Goal: Task Accomplishment & Management: Complete application form

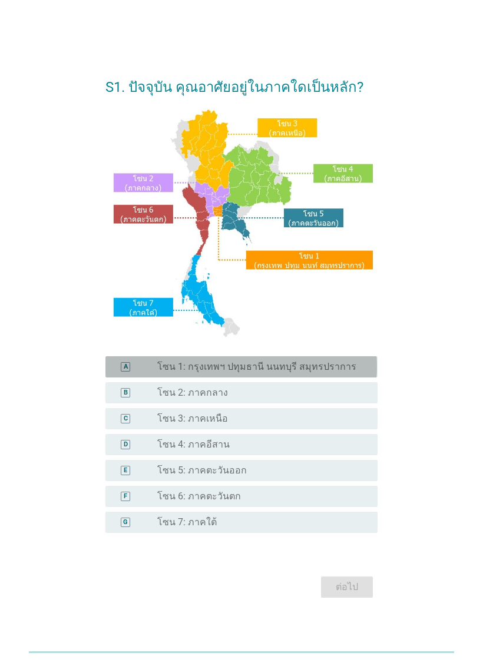
click at [335, 373] on div "A radio_button_unchecked โซน 1: กรุงเทพฯ ปทุมธานี นนทบุรี สมุทรปราการ" at bounding box center [240, 366] width 271 height 21
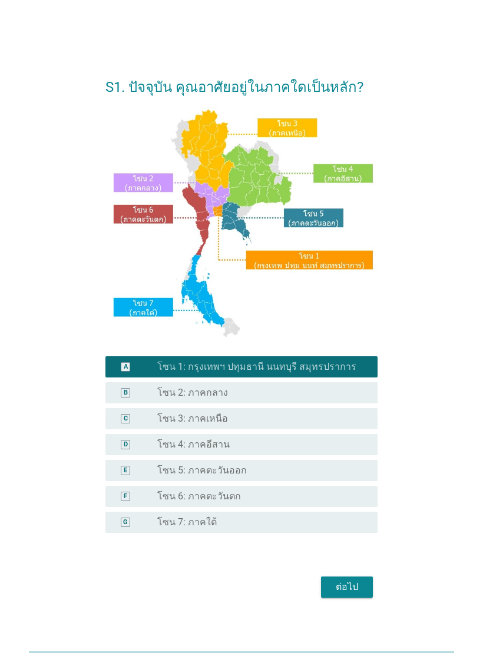
click at [358, 594] on div "ต่อไป" at bounding box center [346, 587] width 33 height 14
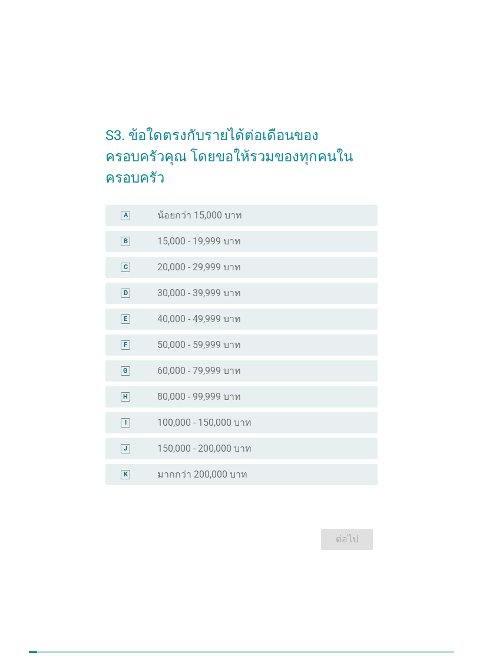
click at [328, 271] on div "radio_button_unchecked 20,000 - 29,999 บาท" at bounding box center [257, 267] width 201 height 12
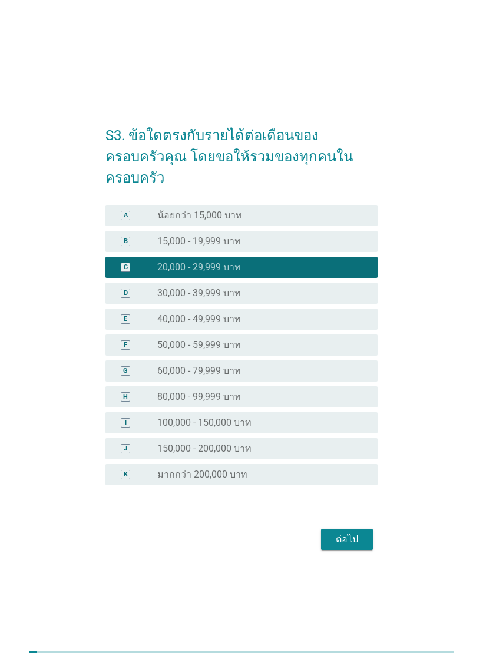
click at [356, 539] on div "ต่อไป" at bounding box center [346, 539] width 33 height 14
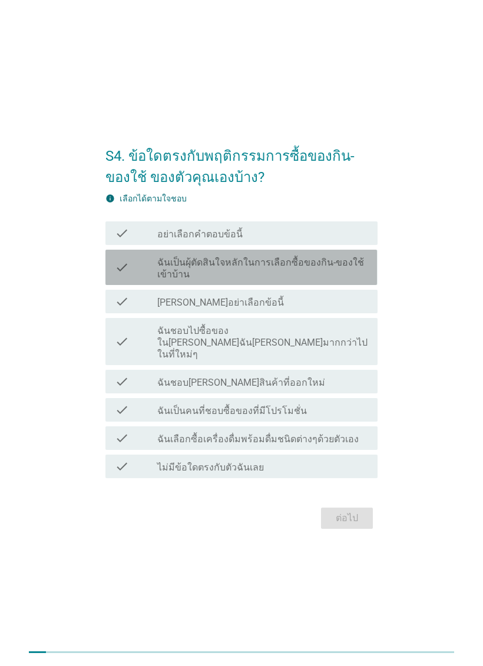
click at [341, 280] on label "ฉันเป็นผุ้ตัดสินใจหลักในการเลือกซื้อของกิน-ของใช้เข้าบ้าน" at bounding box center [262, 269] width 211 height 24
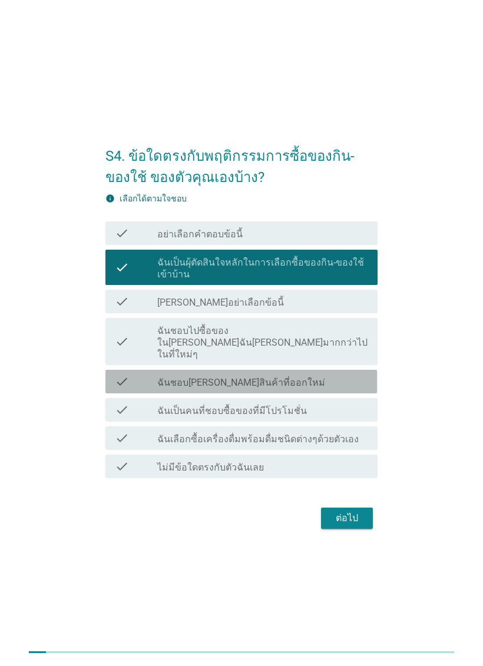
click at [358, 387] on div "check_box_outline_blank ฉันชอบ[PERSON_NAME]สินค้าที่ออกใหม่" at bounding box center [262, 381] width 211 height 14
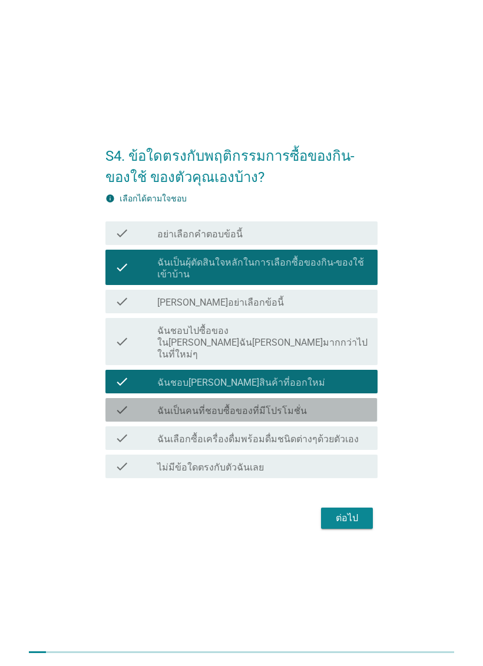
click at [354, 414] on div "check_box_outline_blank ฉันเป็นคนที่ชอบซื้อของที่มีโปรโมชั่น" at bounding box center [262, 410] width 211 height 14
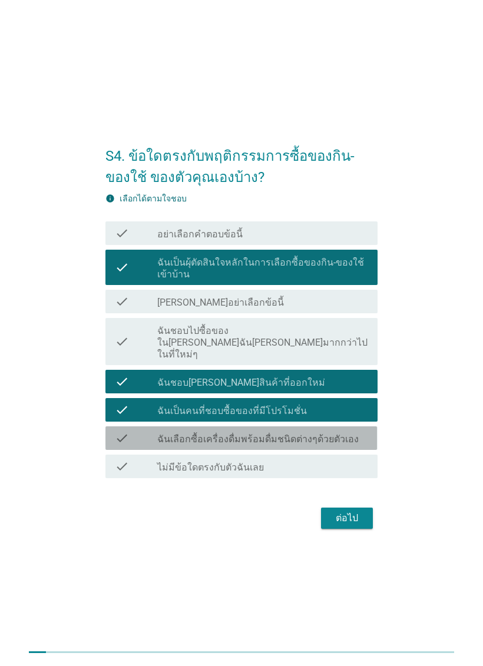
click at [354, 444] on div "check_box_outline_blank ฉันเลือกซื้อเครื่องดื่มพร้อมดื่มชนิดต่างๆด้วยตัวเอง" at bounding box center [262, 438] width 211 height 14
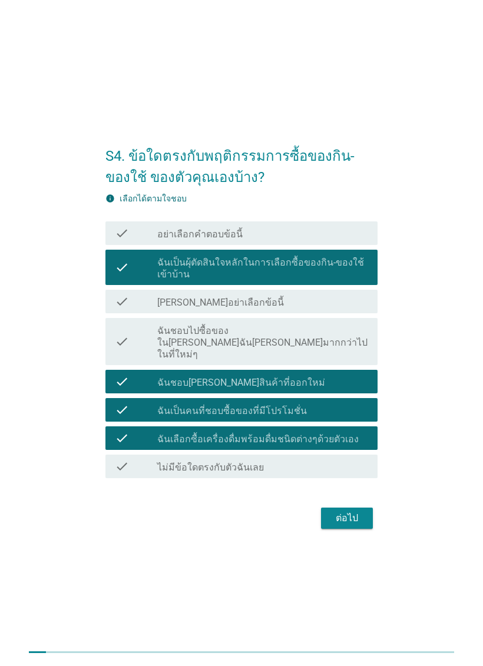
click at [357, 520] on div "ต่อไป" at bounding box center [346, 518] width 33 height 14
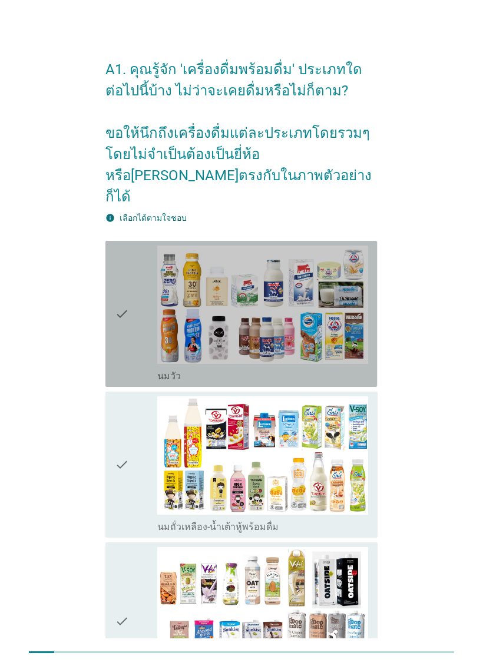
click at [334, 314] on img at bounding box center [262, 304] width 211 height 118
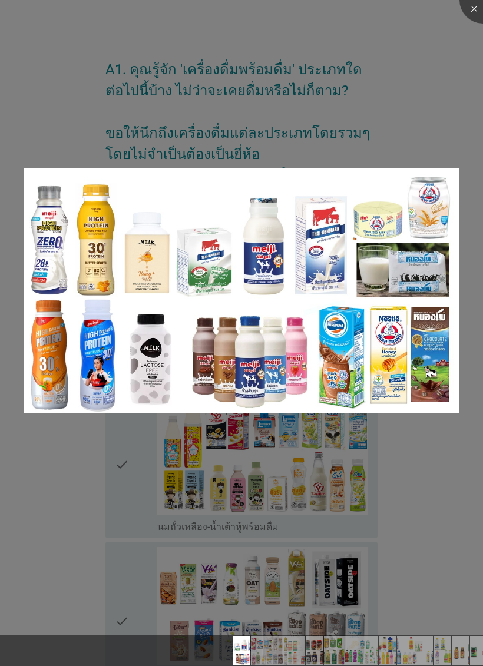
click at [439, 96] on div at bounding box center [241, 333] width 483 height 666
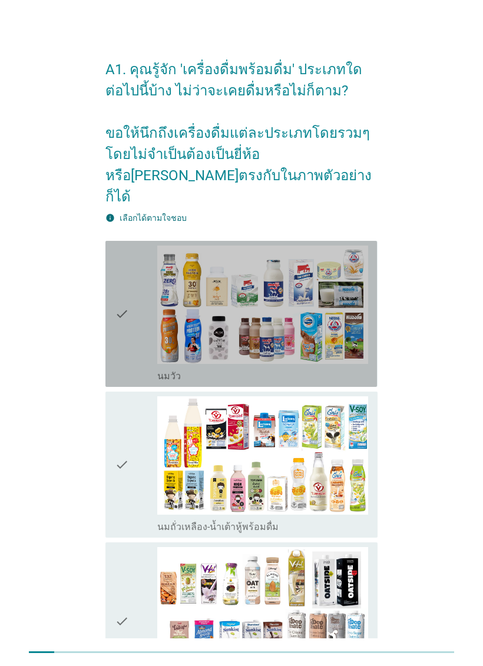
click at [134, 296] on div "check" at bounding box center [136, 313] width 42 height 137
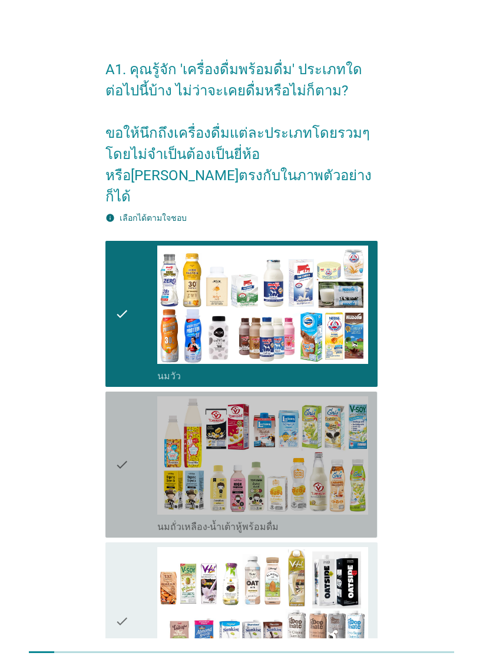
click at [128, 460] on icon "check" at bounding box center [122, 464] width 14 height 137
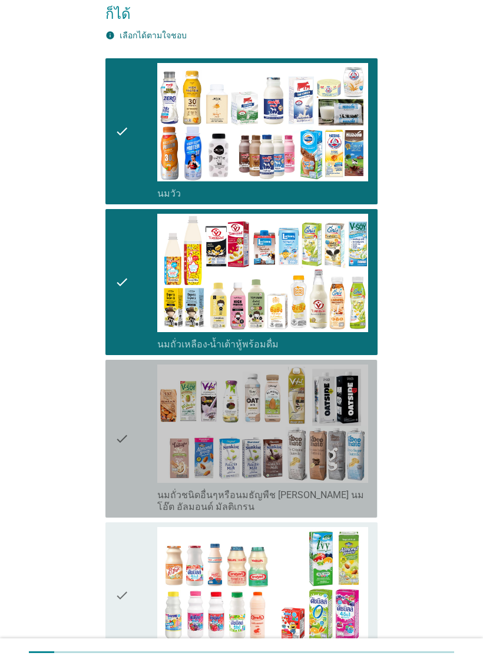
click at [125, 462] on icon "check" at bounding box center [122, 438] width 14 height 148
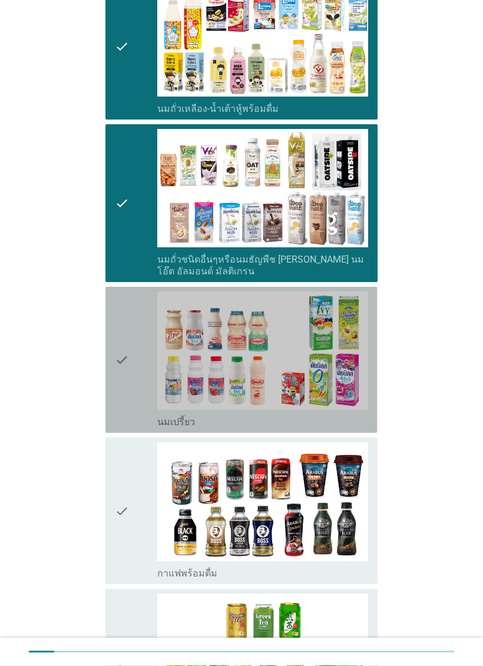
scroll to position [418, 0]
click at [137, 380] on div "check" at bounding box center [136, 359] width 42 height 137
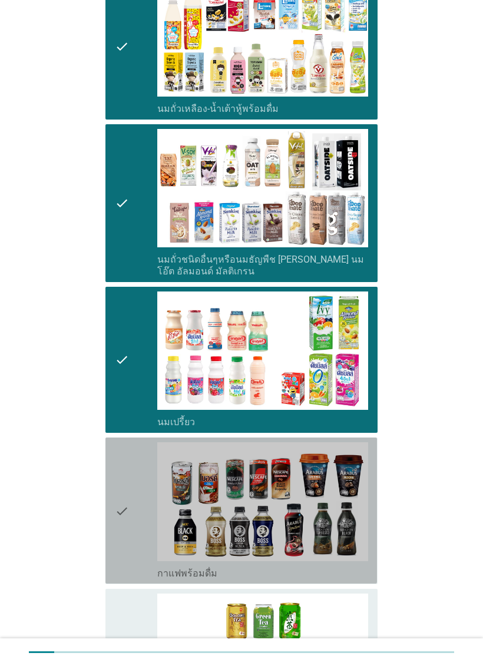
click at [127, 506] on icon "check" at bounding box center [122, 510] width 14 height 137
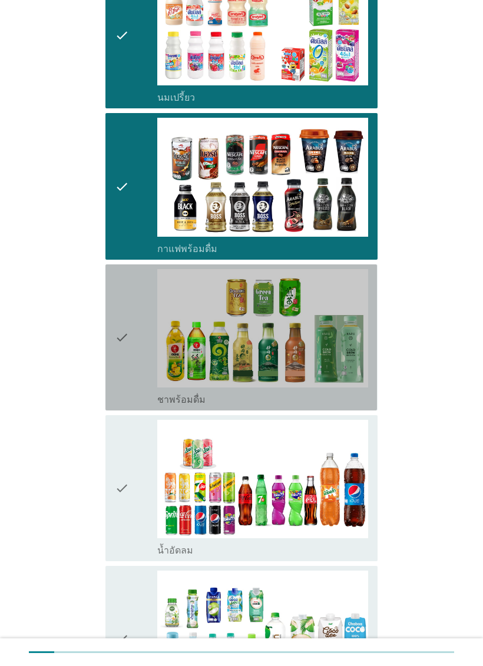
click at [144, 357] on div "check" at bounding box center [136, 337] width 42 height 137
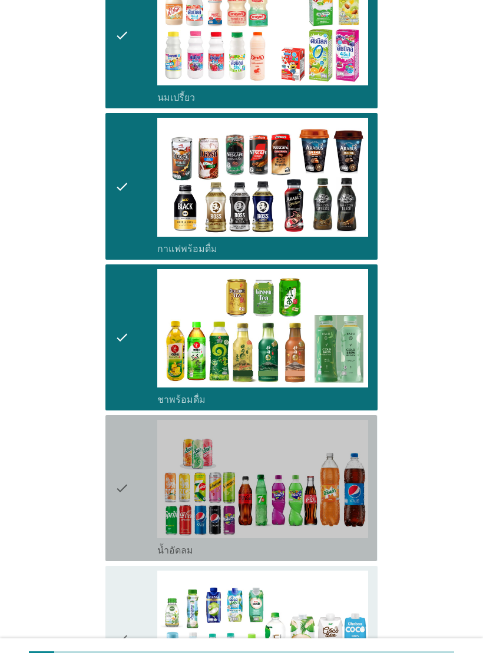
click at [132, 449] on div "check" at bounding box center [136, 488] width 42 height 137
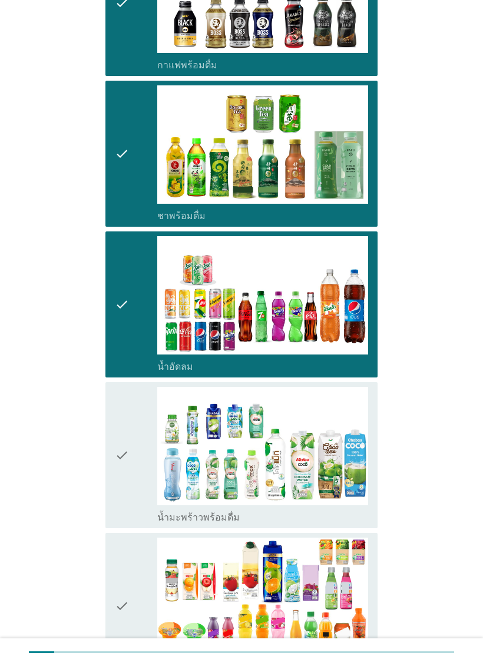
click at [126, 452] on icon "check" at bounding box center [122, 455] width 14 height 137
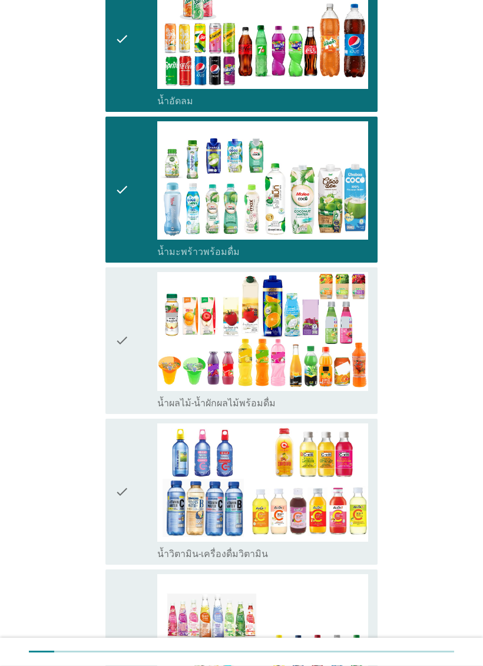
scroll to position [1191, 0]
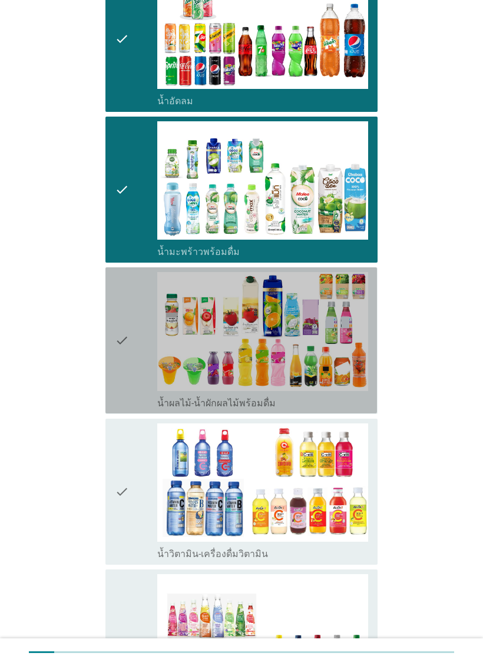
click at [134, 354] on div "check" at bounding box center [136, 340] width 42 height 137
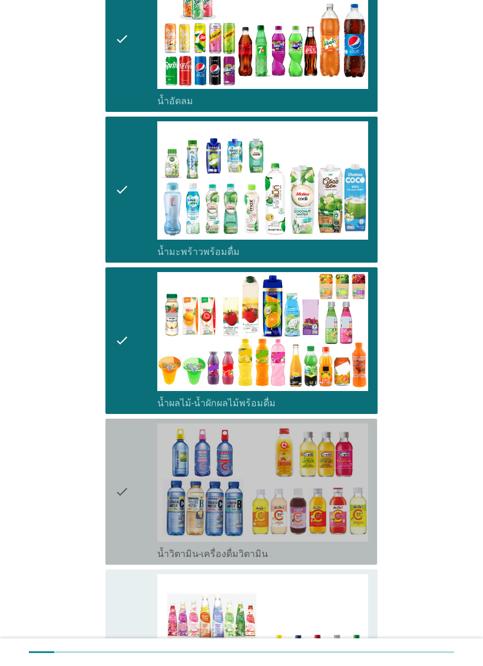
click at [117, 472] on icon "check" at bounding box center [122, 491] width 14 height 137
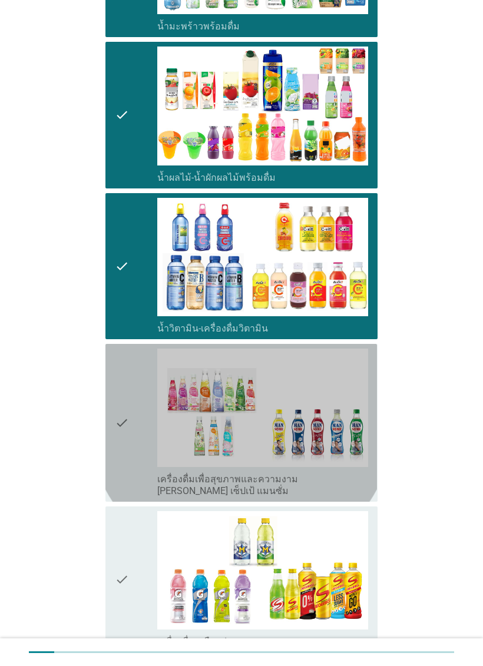
click at [132, 422] on div "check" at bounding box center [136, 422] width 42 height 148
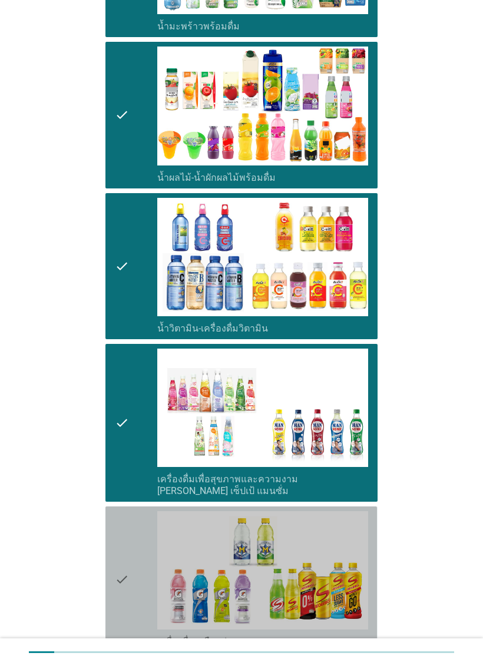
click at [119, 530] on icon "check" at bounding box center [122, 579] width 14 height 137
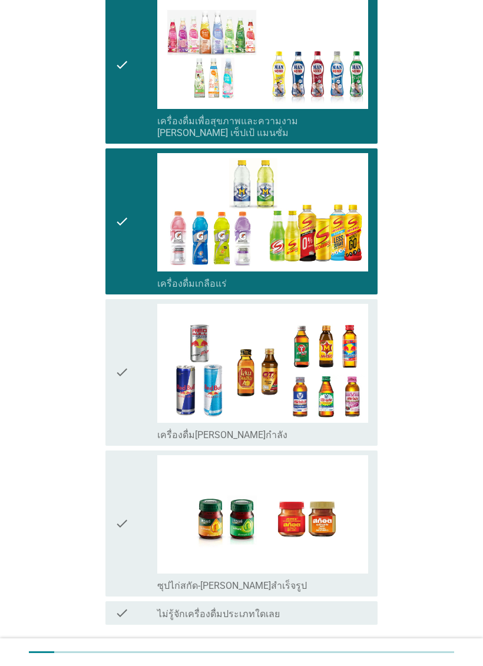
scroll to position [1774, 0]
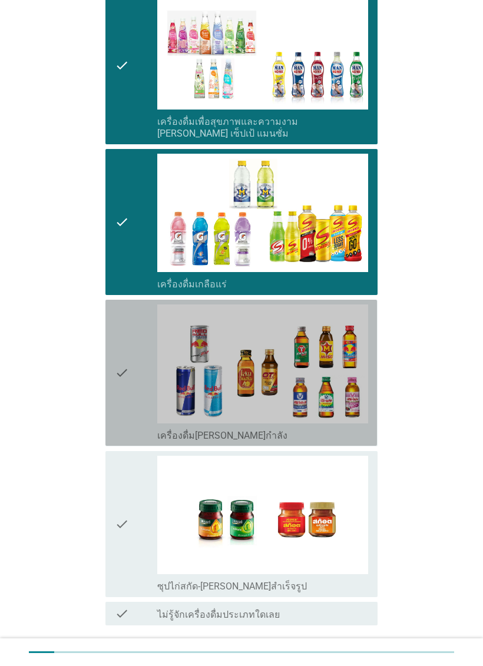
click at [132, 386] on div "check" at bounding box center [136, 372] width 42 height 137
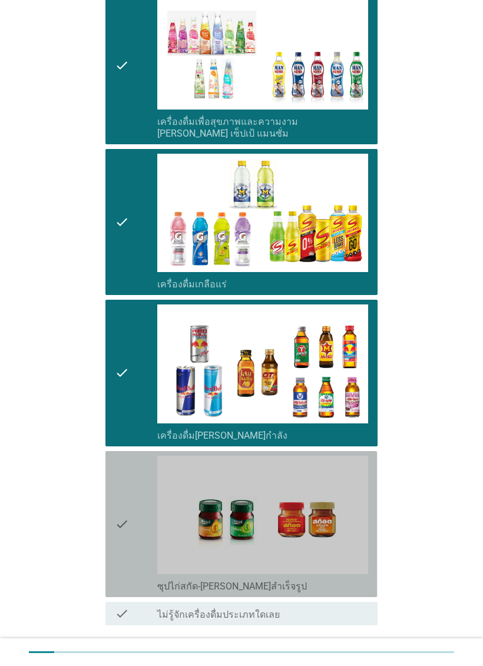
click at [124, 497] on icon "check" at bounding box center [122, 524] width 14 height 137
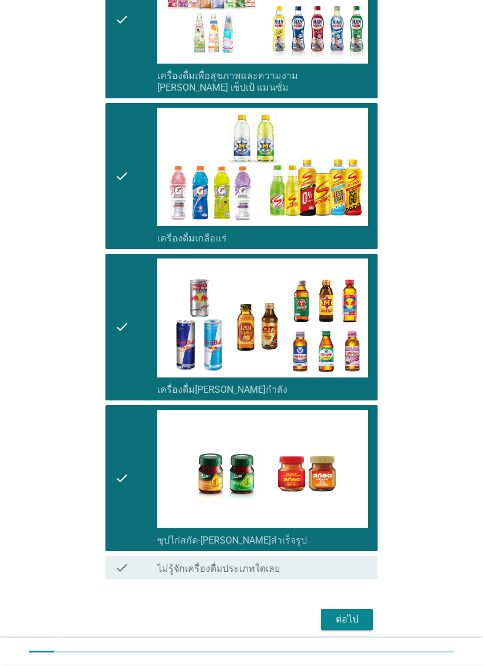
scroll to position [1824, 0]
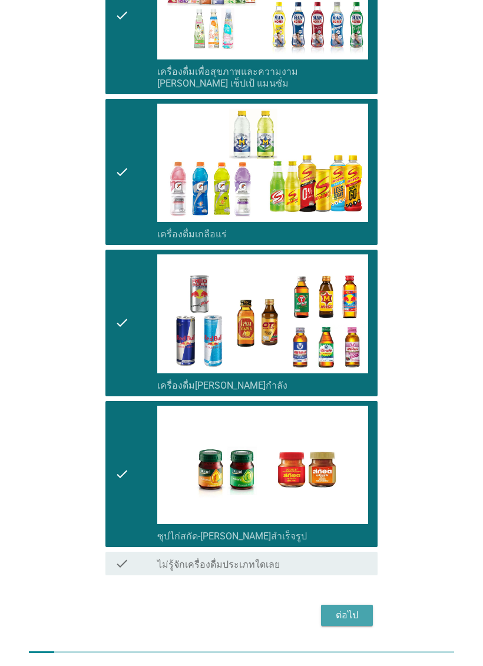
click at [351, 608] on div "ต่อไป" at bounding box center [346, 615] width 33 height 14
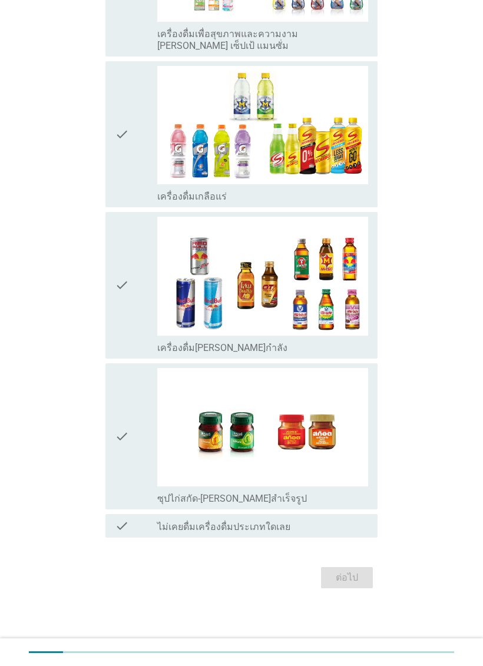
scroll to position [0, 0]
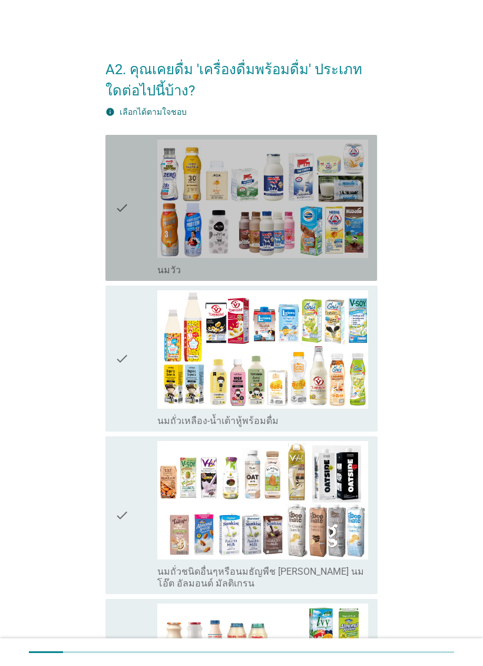
click at [137, 245] on div "check" at bounding box center [136, 208] width 42 height 137
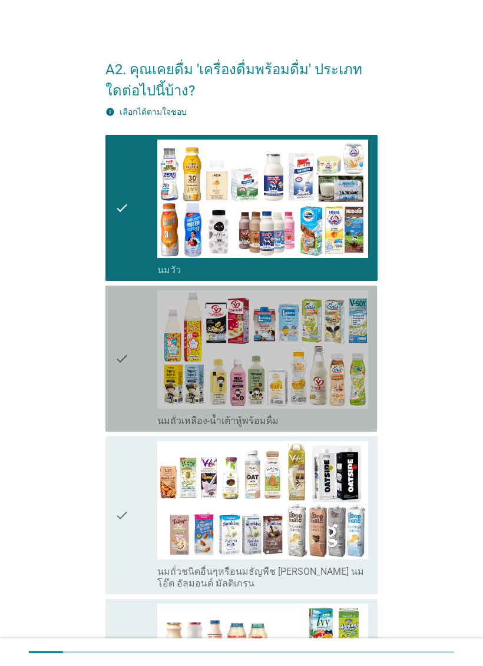
click at [124, 379] on icon "check" at bounding box center [122, 358] width 14 height 137
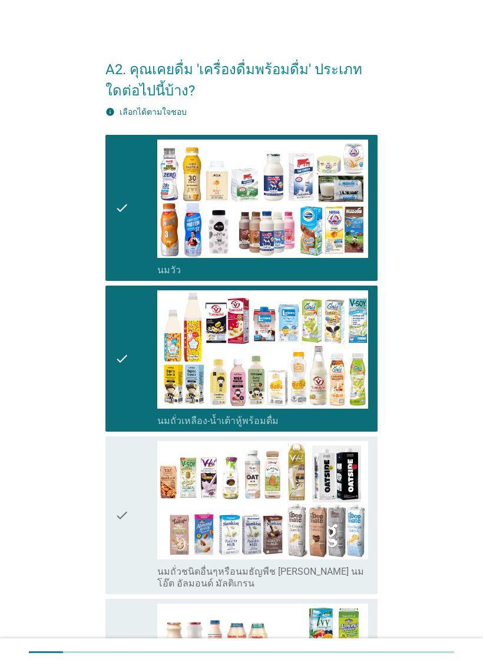
click at [126, 549] on icon "check" at bounding box center [122, 515] width 14 height 148
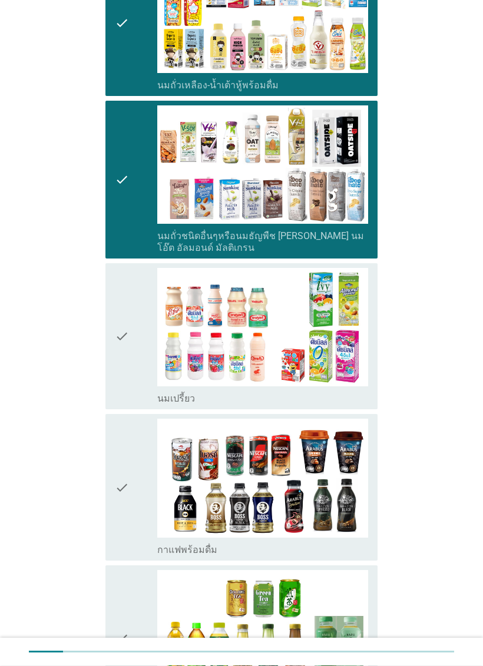
scroll to position [335, 0]
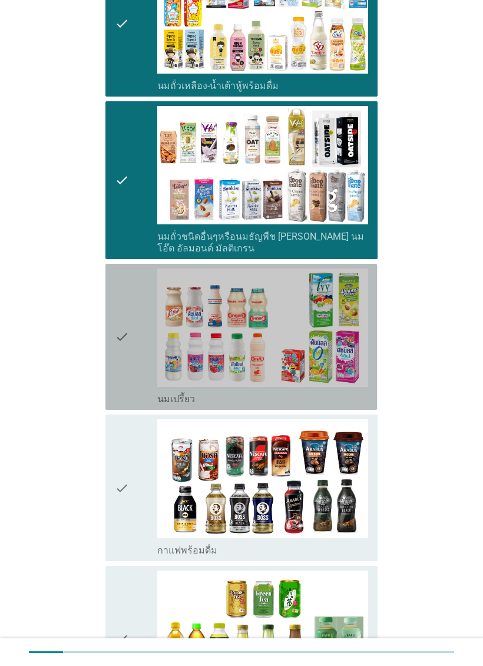
click at [122, 373] on icon "check" at bounding box center [122, 336] width 14 height 137
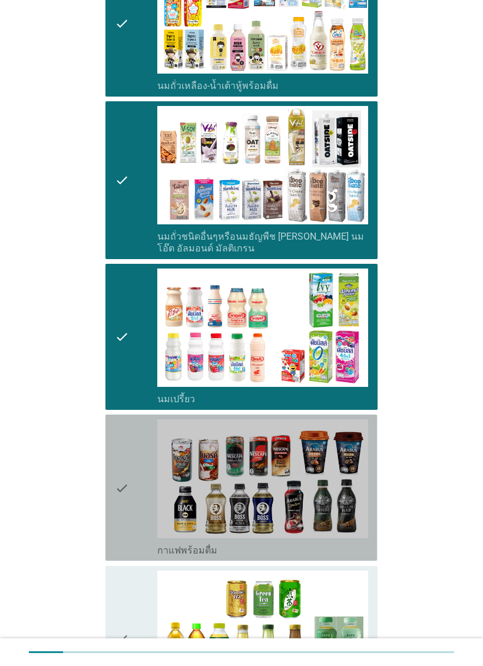
click at [131, 494] on div "check" at bounding box center [136, 487] width 42 height 137
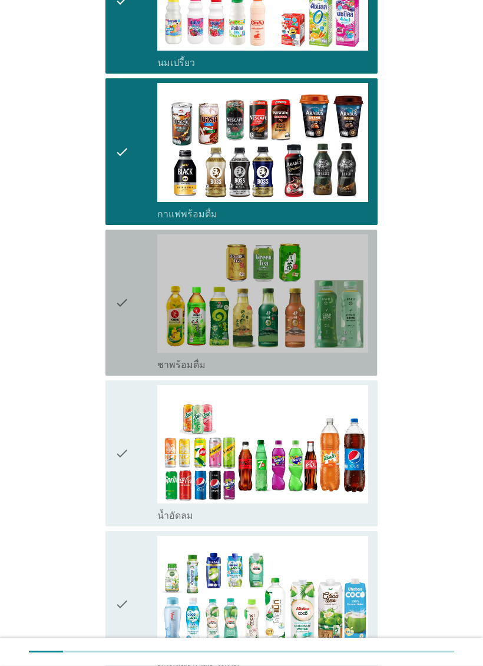
scroll to position [671, 0]
click at [122, 332] on icon "check" at bounding box center [122, 302] width 14 height 137
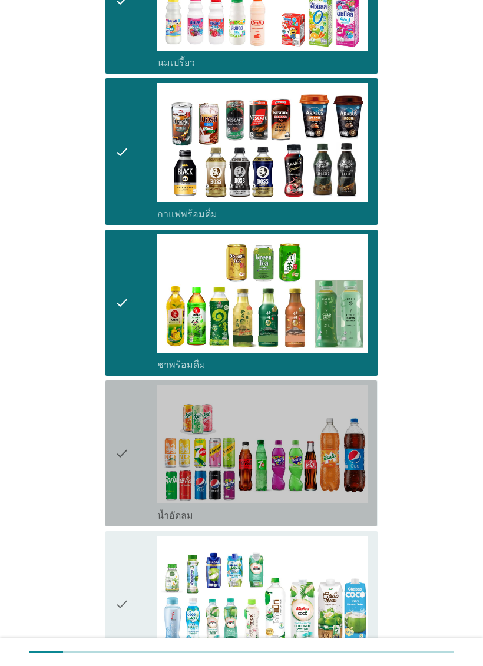
click at [127, 487] on icon "check" at bounding box center [122, 453] width 14 height 137
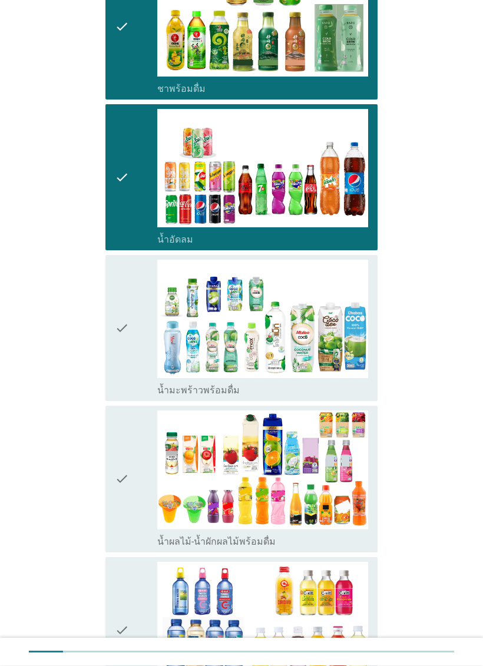
scroll to position [952, 0]
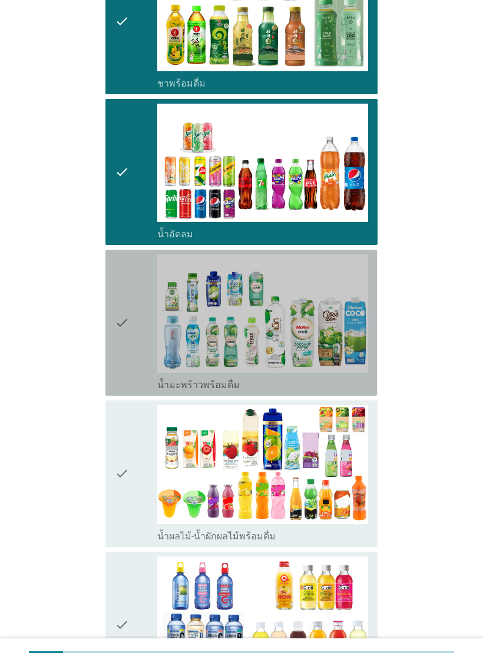
click at [131, 359] on div "check" at bounding box center [136, 322] width 42 height 137
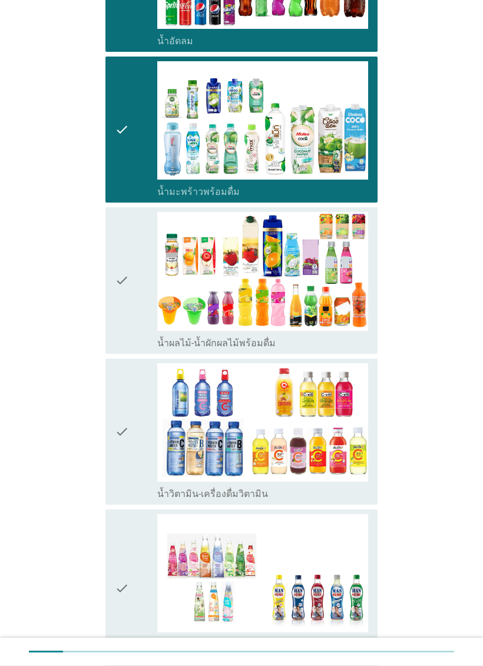
scroll to position [1146, 0]
click at [128, 312] on icon "check" at bounding box center [122, 280] width 14 height 137
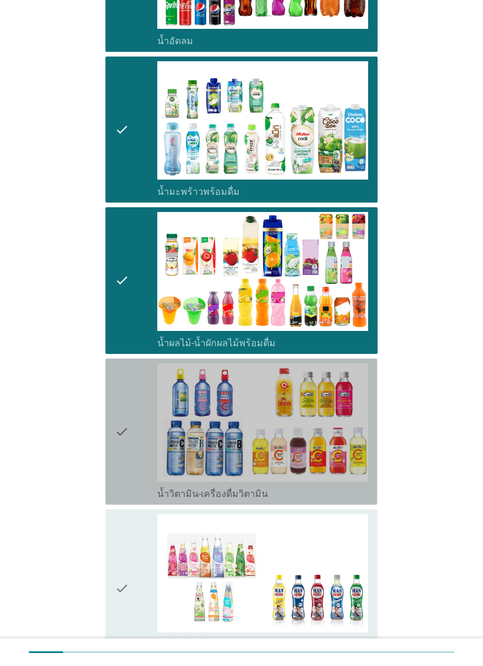
click at [131, 445] on div "check" at bounding box center [136, 431] width 42 height 137
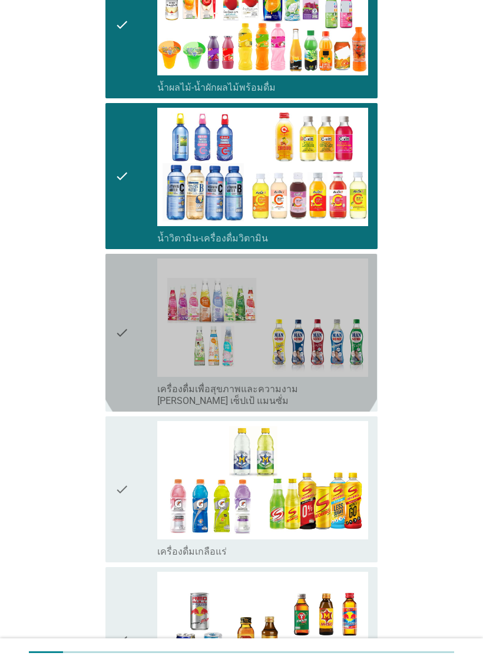
click at [128, 371] on icon "check" at bounding box center [122, 332] width 14 height 148
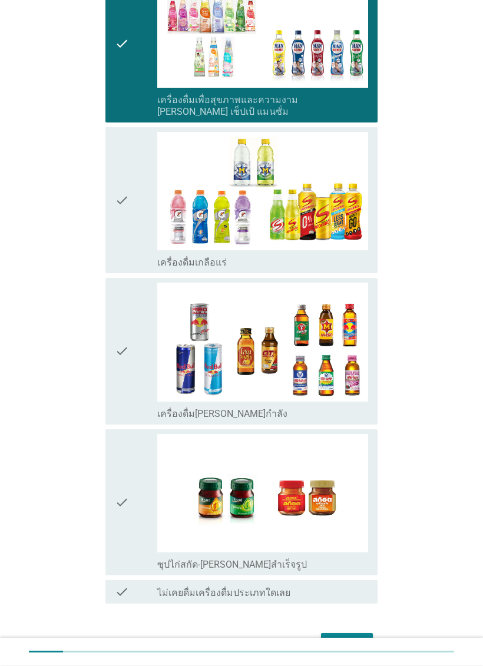
scroll to position [1739, 0]
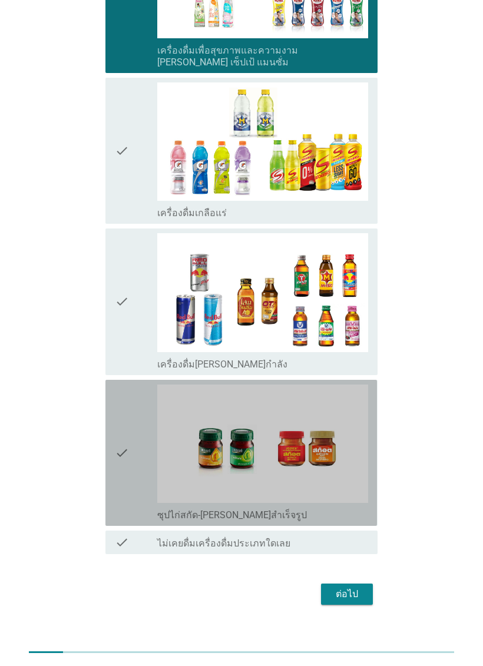
click at [123, 469] on icon "check" at bounding box center [122, 452] width 14 height 137
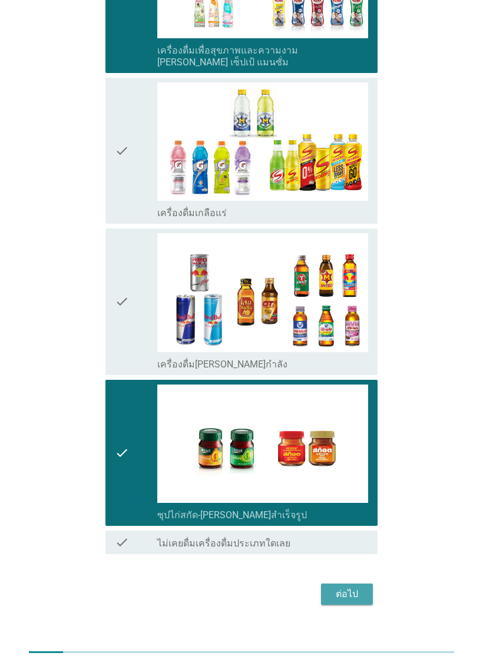
click at [337, 587] on div "ต่อไป" at bounding box center [346, 594] width 33 height 14
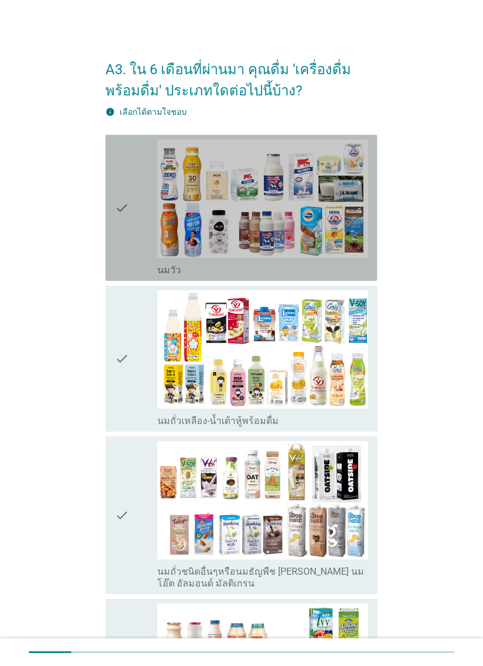
click at [142, 233] on div "check" at bounding box center [136, 208] width 42 height 137
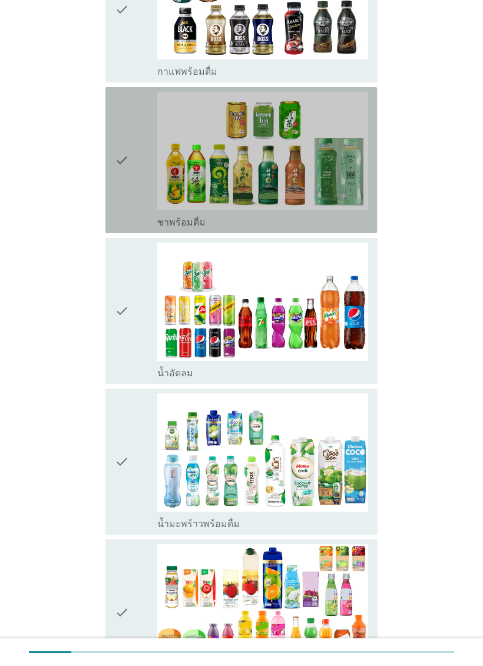
scroll to position [814, 0]
click at [134, 181] on div "check" at bounding box center [136, 160] width 42 height 137
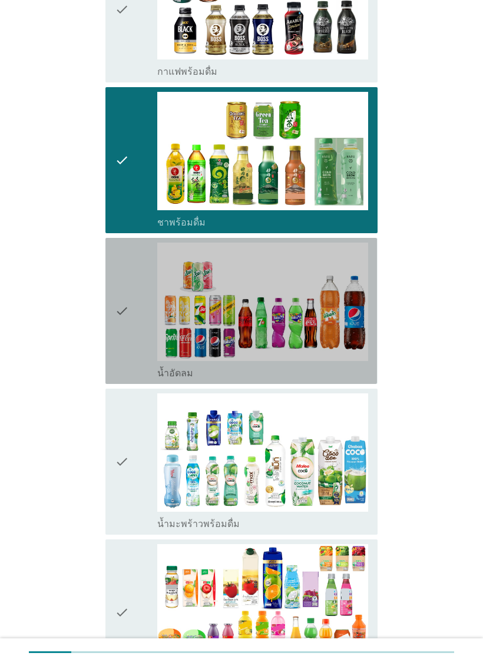
click at [127, 306] on icon "check" at bounding box center [122, 311] width 14 height 137
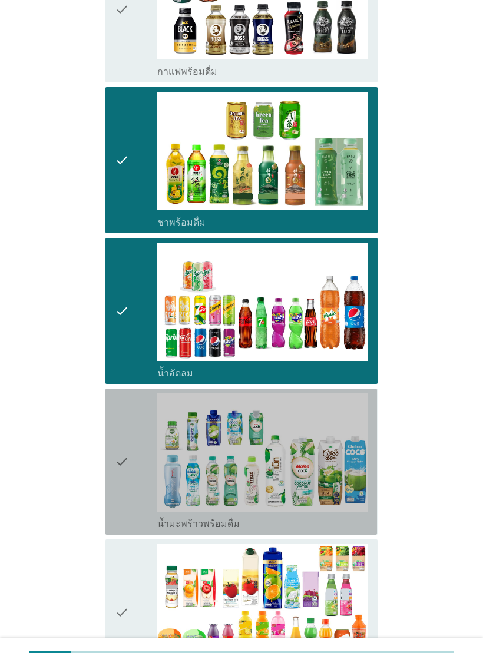
click at [134, 448] on div "check" at bounding box center [136, 461] width 42 height 137
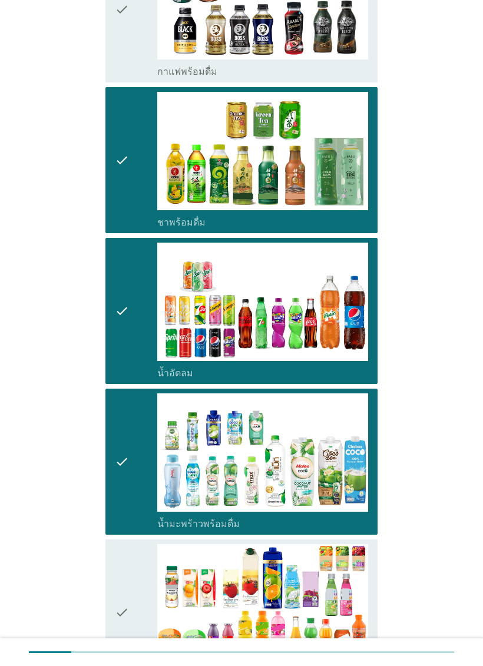
click at [130, 560] on div "check" at bounding box center [136, 612] width 42 height 137
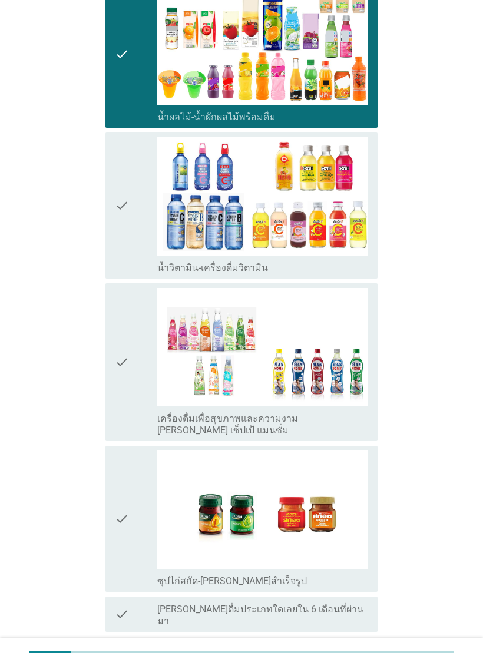
scroll to position [1438, 0]
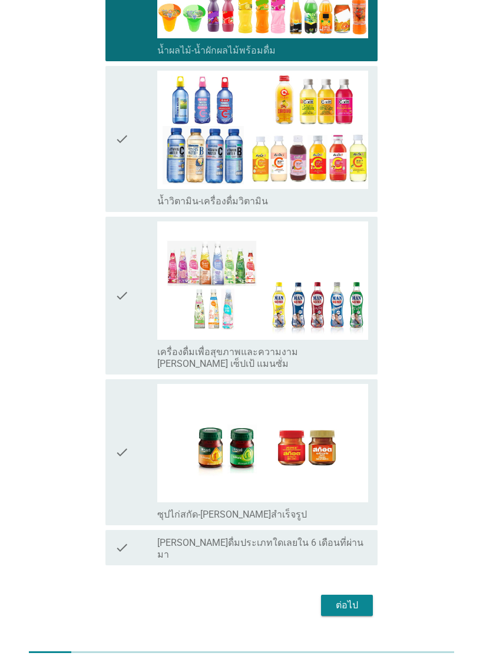
click at [353, 598] on div "ต่อไป" at bounding box center [346, 605] width 33 height 14
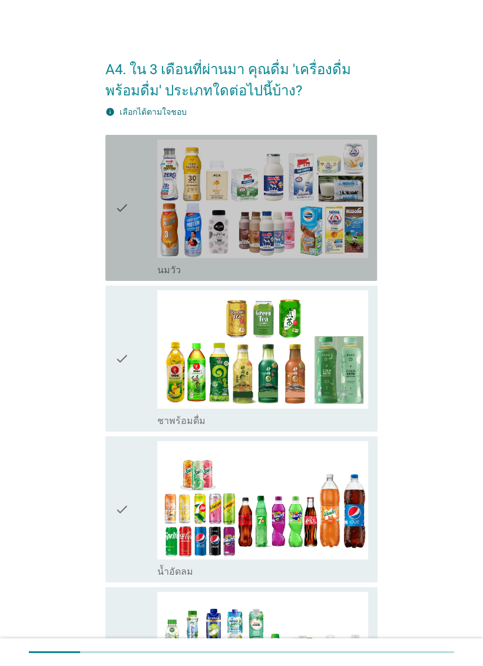
click at [131, 244] on div "check" at bounding box center [136, 208] width 42 height 137
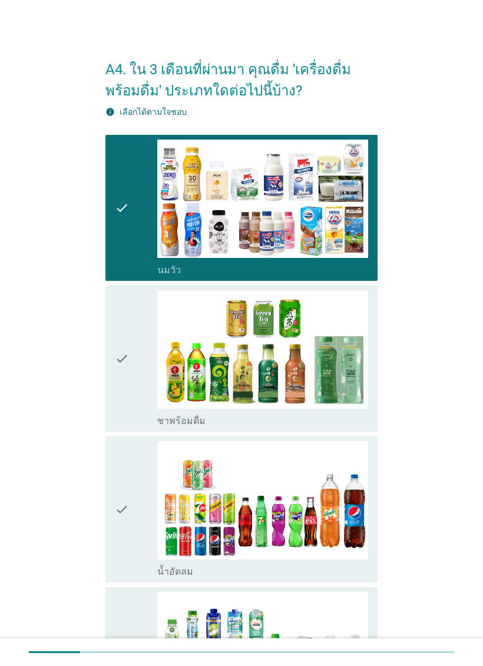
click at [126, 377] on icon "check" at bounding box center [122, 358] width 14 height 137
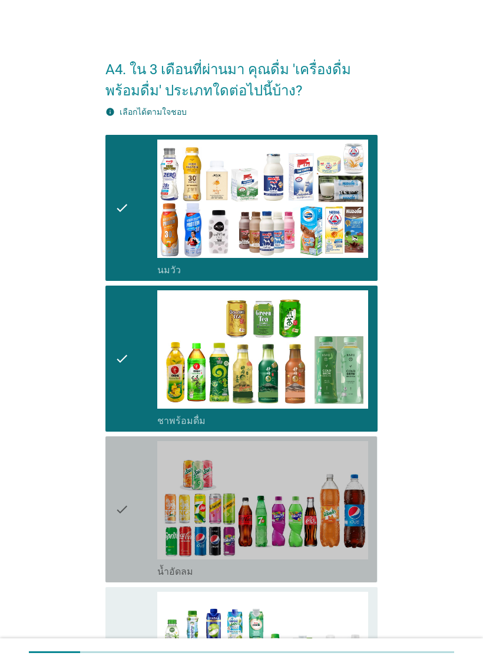
click at [130, 539] on div "check" at bounding box center [136, 509] width 42 height 137
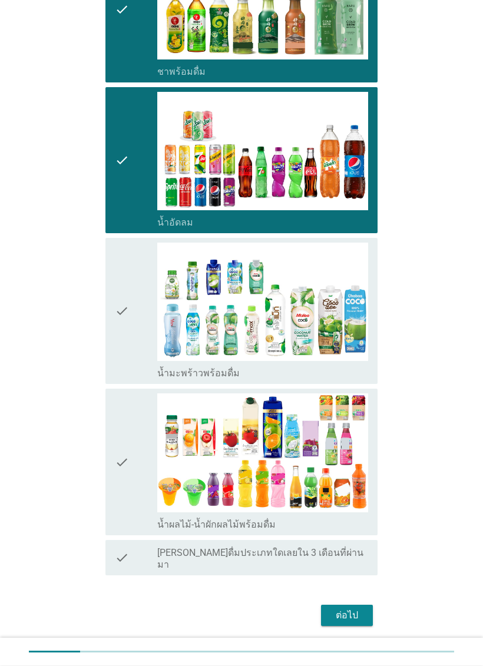
scroll to position [349, 0]
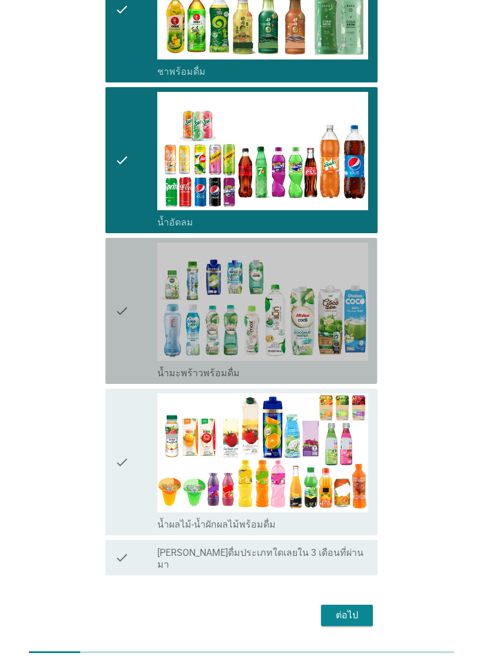
click at [132, 336] on div "check" at bounding box center [136, 311] width 42 height 137
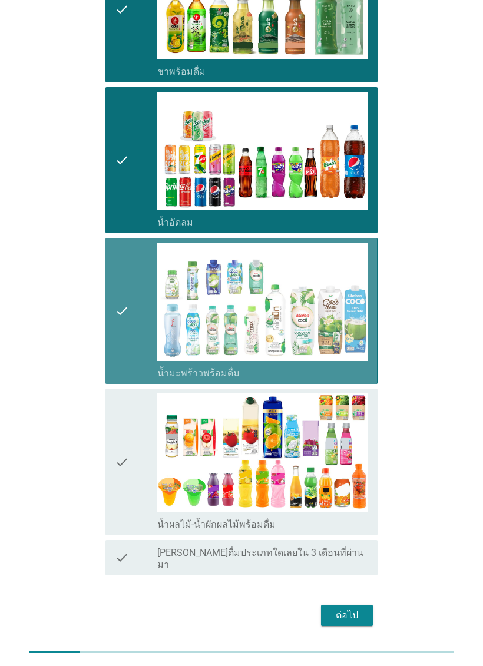
click at [128, 455] on icon "check" at bounding box center [122, 461] width 14 height 137
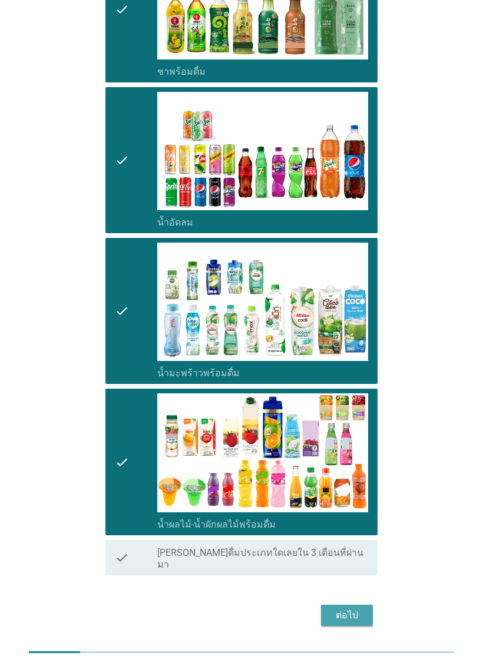
click at [349, 608] on div "ต่อไป" at bounding box center [346, 615] width 33 height 14
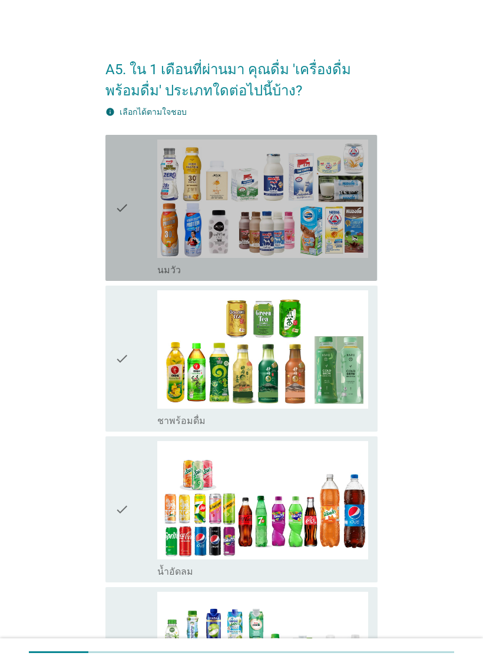
click at [130, 248] on div "check" at bounding box center [136, 208] width 42 height 137
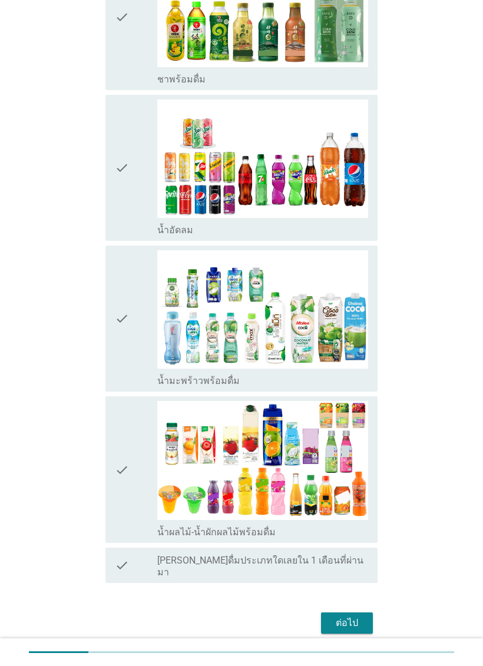
scroll to position [341, 0]
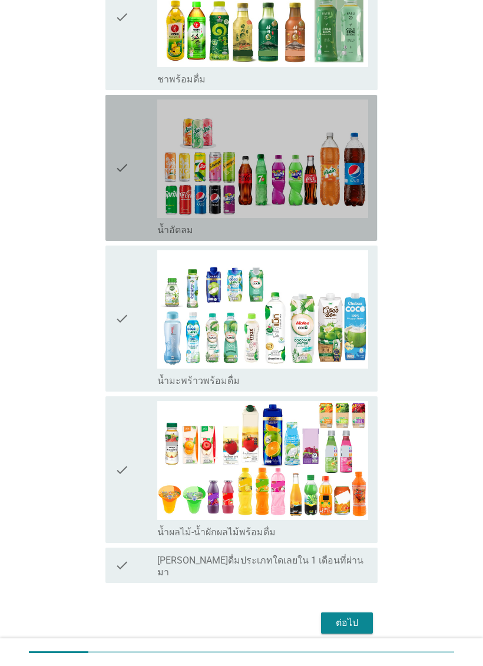
click at [137, 213] on div "check" at bounding box center [136, 167] width 42 height 137
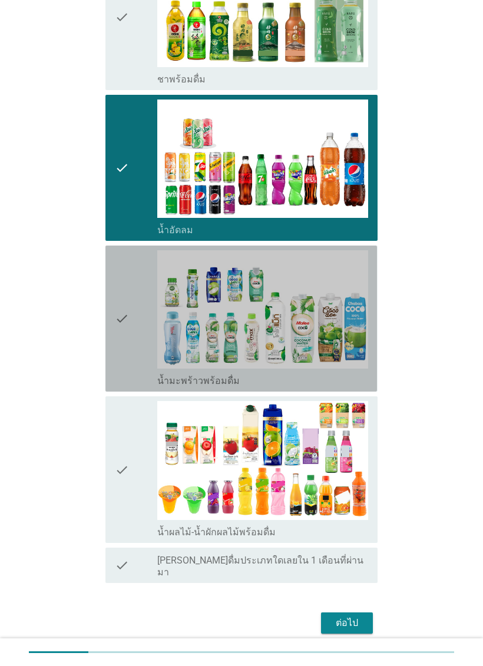
click at [138, 348] on div "check" at bounding box center [136, 318] width 42 height 137
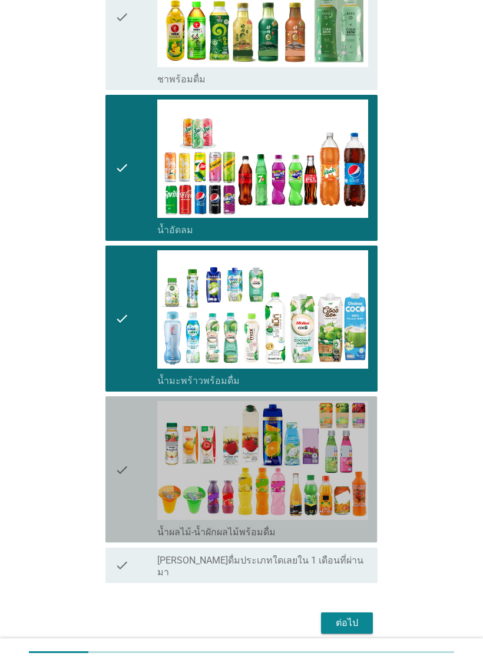
click at [128, 461] on icon "check" at bounding box center [122, 469] width 14 height 137
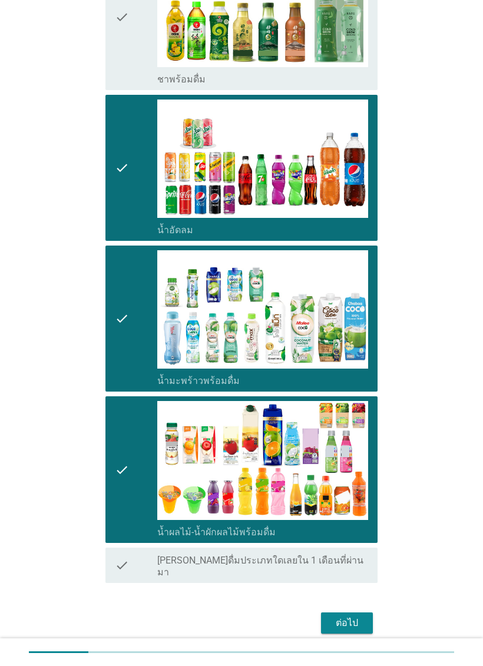
click at [341, 616] on div "ต่อไป" at bounding box center [346, 623] width 33 height 14
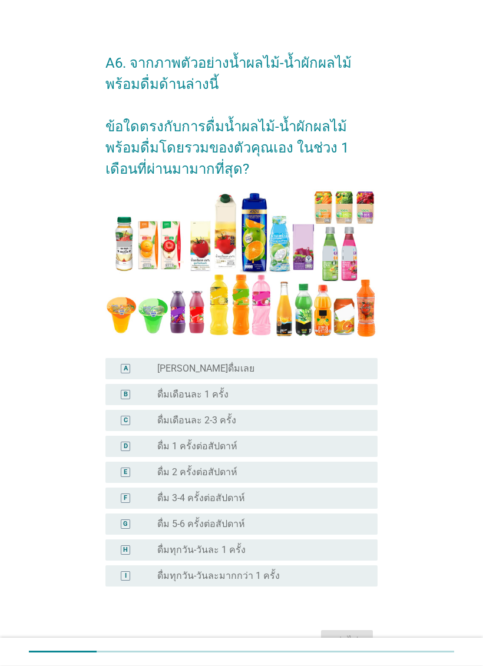
scroll to position [6, 0]
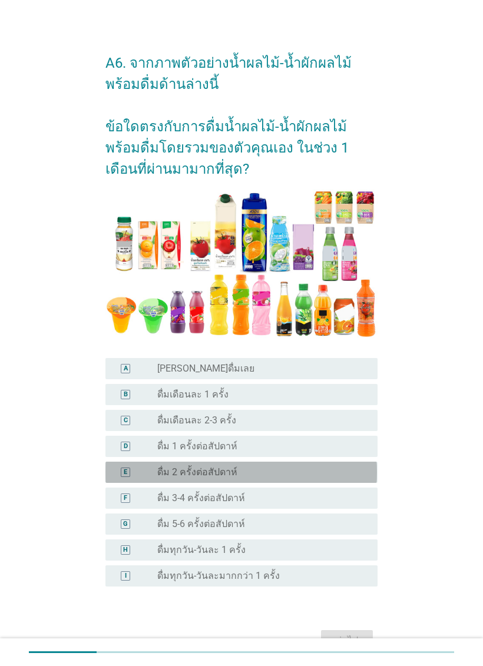
click at [119, 462] on div "E radio_button_unchecked ดื่ม 2 ครั้งต่อสัปดาห์" at bounding box center [240, 472] width 271 height 21
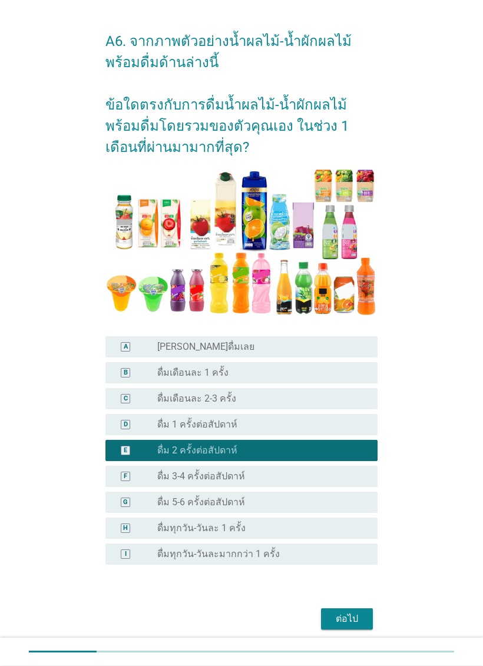
scroll to position [29, 0]
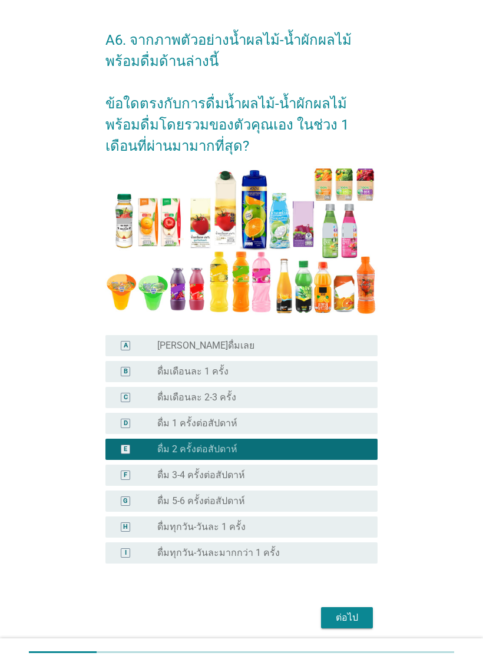
click at [341, 617] on div "ต่อไป" at bounding box center [346, 617] width 33 height 14
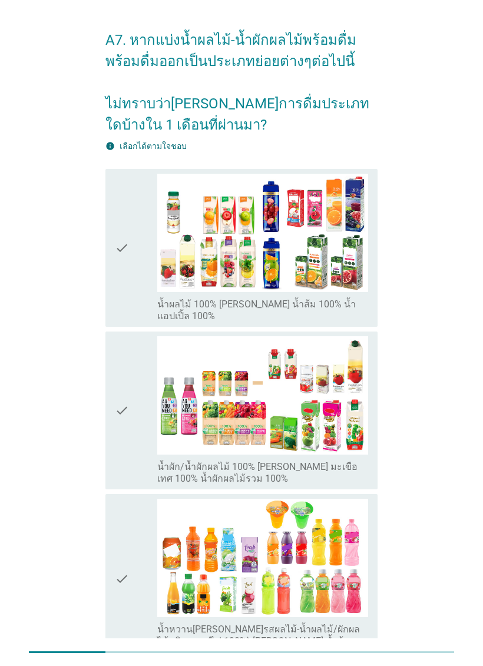
scroll to position [0, 0]
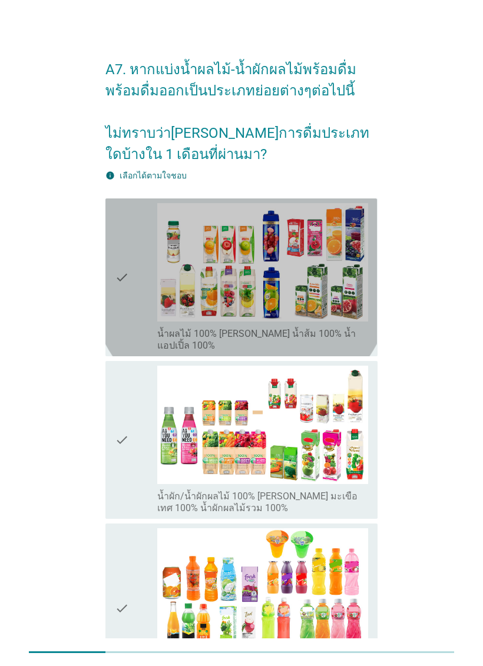
click at [125, 305] on icon "check" at bounding box center [122, 277] width 14 height 148
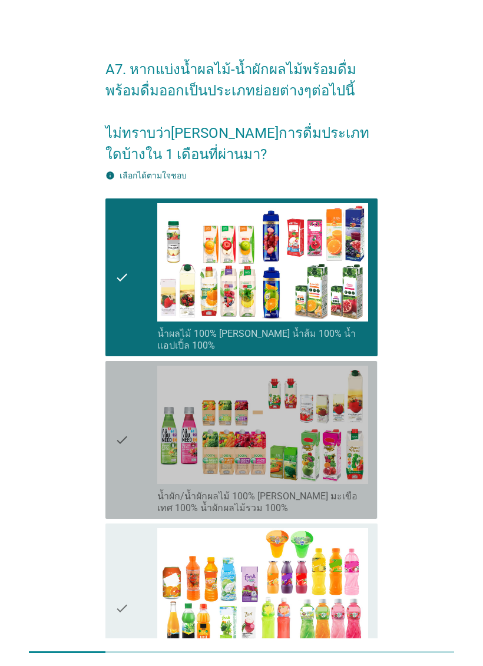
click at [131, 413] on div "check" at bounding box center [136, 440] width 42 height 148
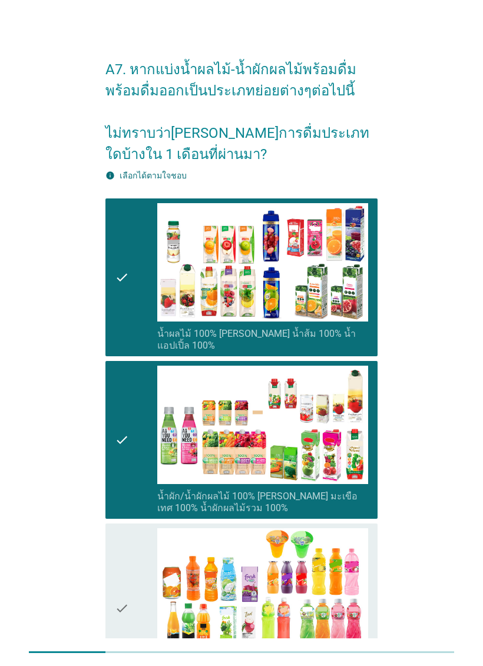
click at [127, 288] on icon "check" at bounding box center [122, 277] width 14 height 148
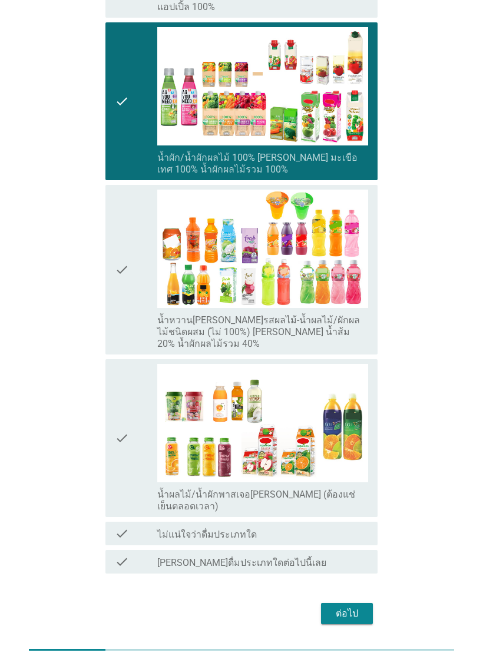
scroll to position [339, 0]
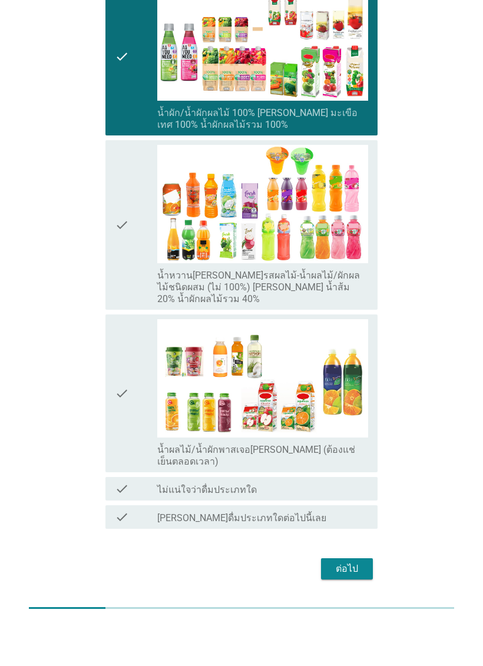
click at [347, 606] on div "ต่อไป" at bounding box center [346, 613] width 33 height 14
